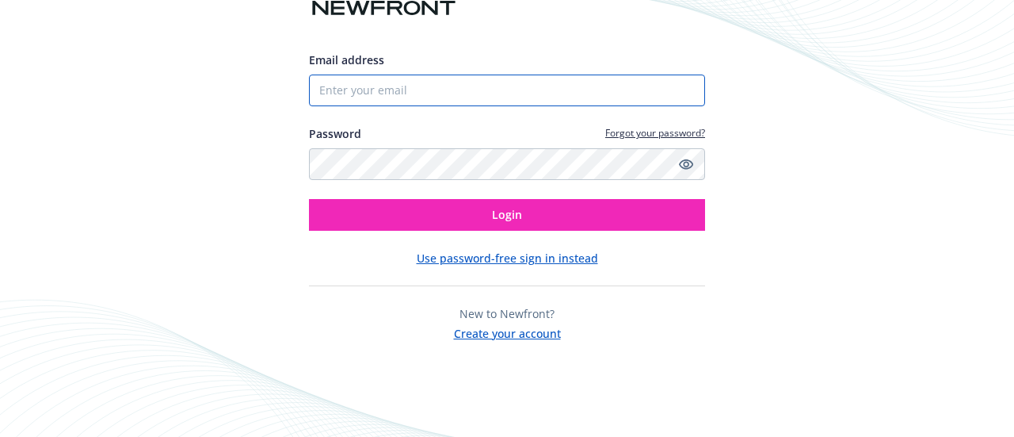
drag, startPoint x: 0, startPoint y: 0, endPoint x: 351, endPoint y: 87, distance: 361.6
click at [351, 87] on input "Email address" at bounding box center [507, 90] width 396 height 32
type input "[PERSON_NAME][EMAIL_ADDRESS][DOMAIN_NAME]"
click at [683, 161] on icon "Show password" at bounding box center [686, 164] width 14 height 14
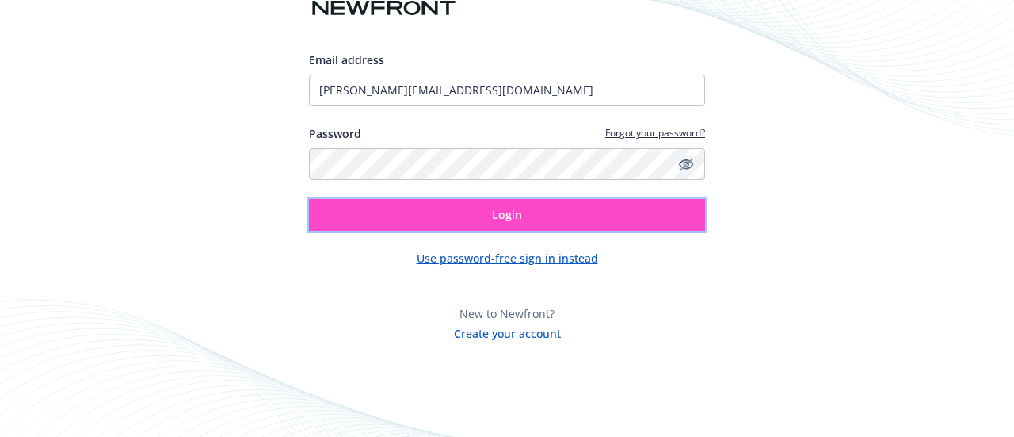
click at [486, 221] on button "Login" at bounding box center [507, 215] width 396 height 32
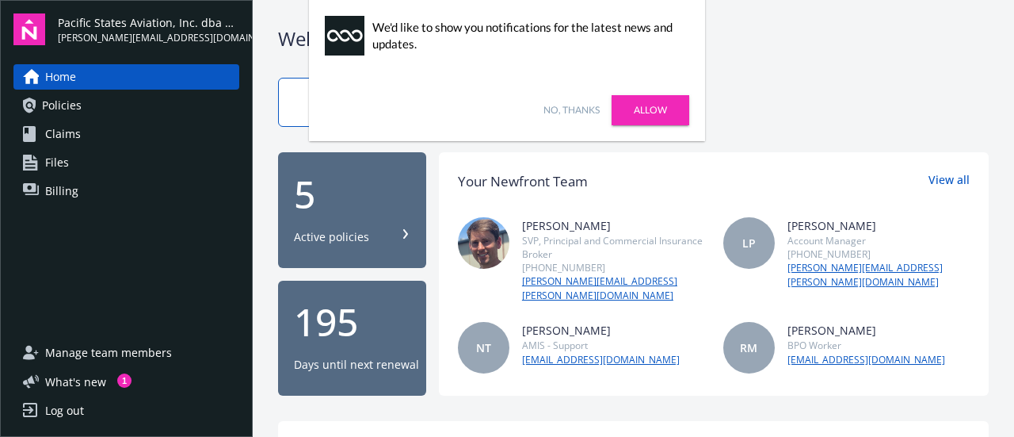
click at [586, 106] on link "No, thanks" at bounding box center [571, 110] width 56 height 14
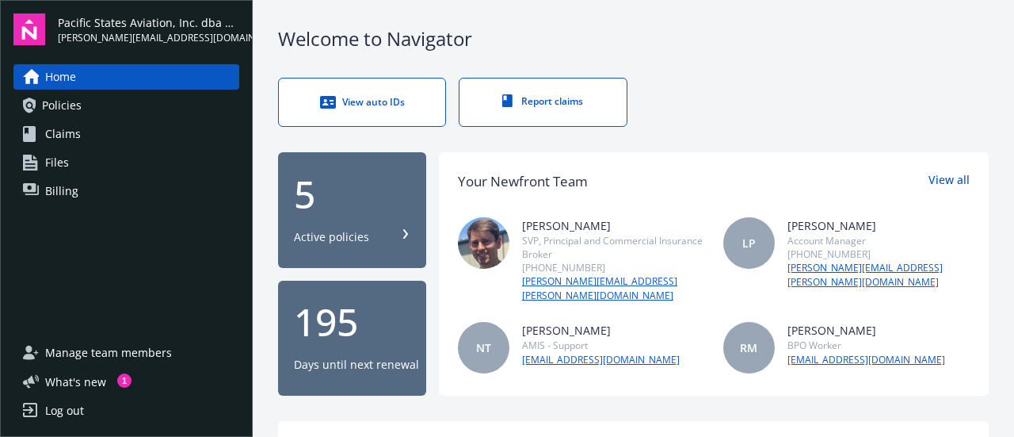
click at [64, 162] on span "Files" at bounding box center [57, 162] width 24 height 25
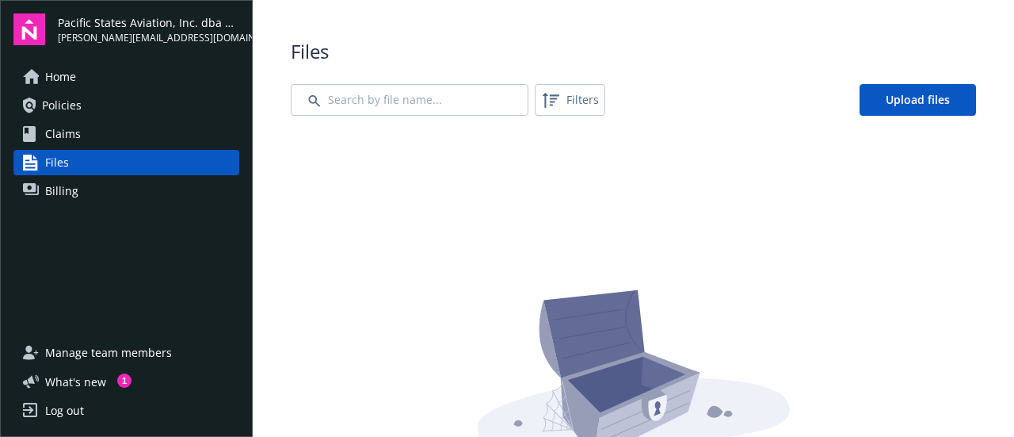
click at [55, 124] on span "Claims" at bounding box center [63, 133] width 36 height 25
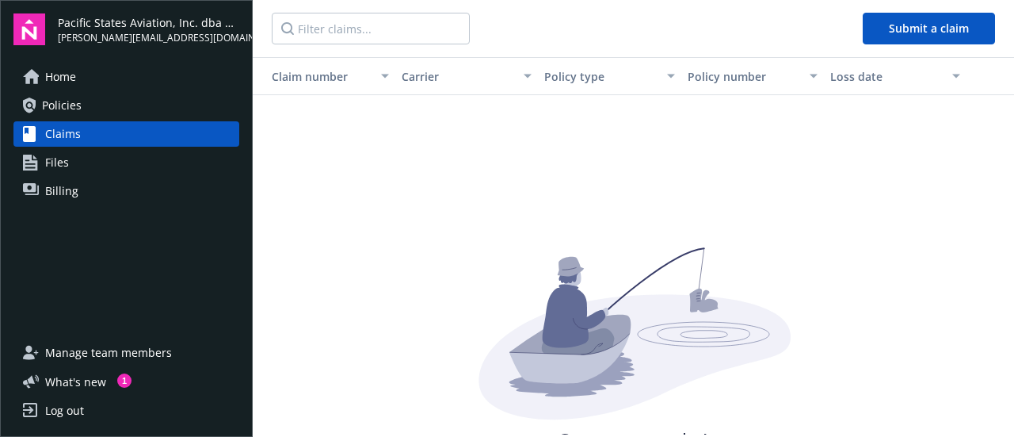
click at [60, 105] on span "Policies" at bounding box center [62, 105] width 40 height 25
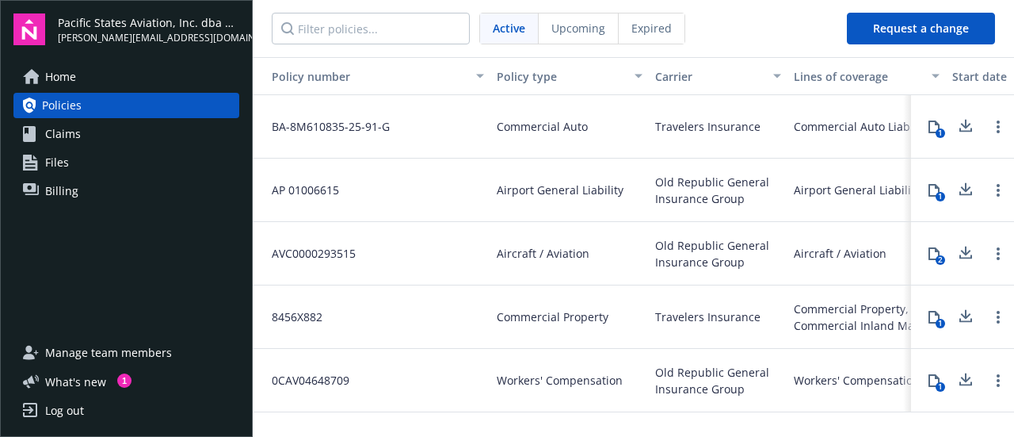
click at [50, 72] on span "Home" at bounding box center [60, 76] width 31 height 25
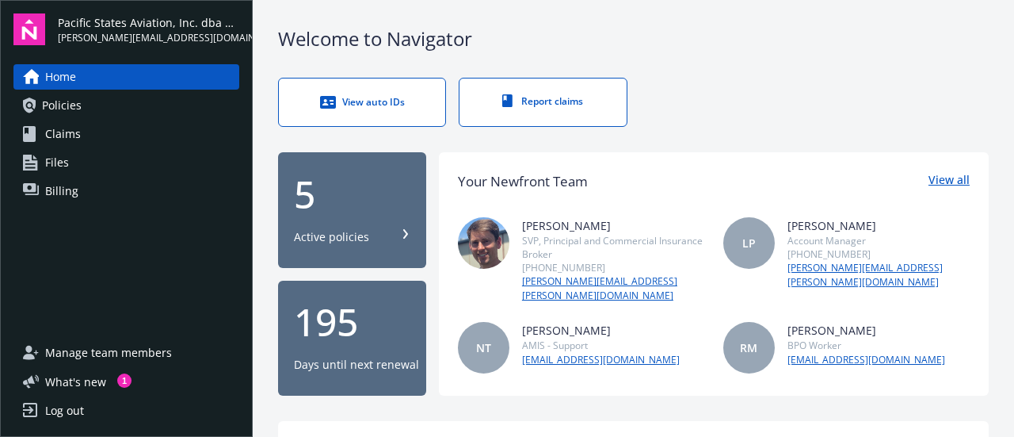
click at [931, 178] on link "View all" at bounding box center [949, 181] width 41 height 21
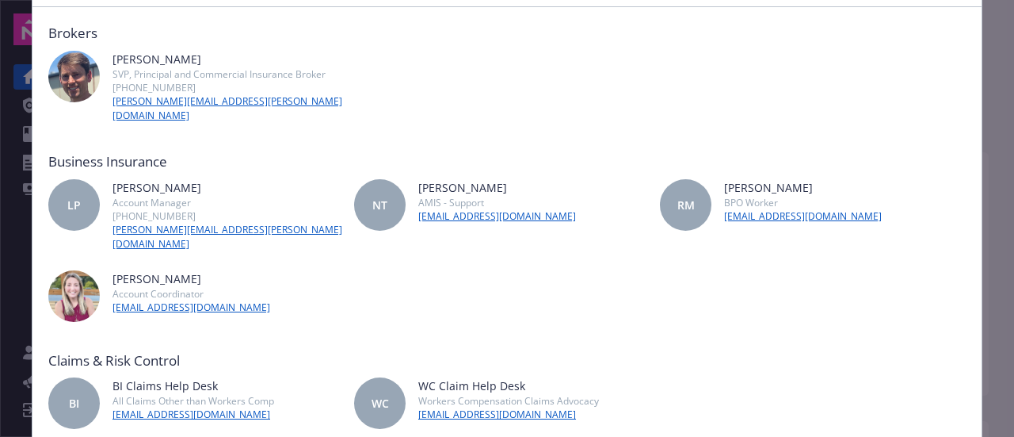
scroll to position [79, 0]
